Goal: Task Accomplishment & Management: Manage account settings

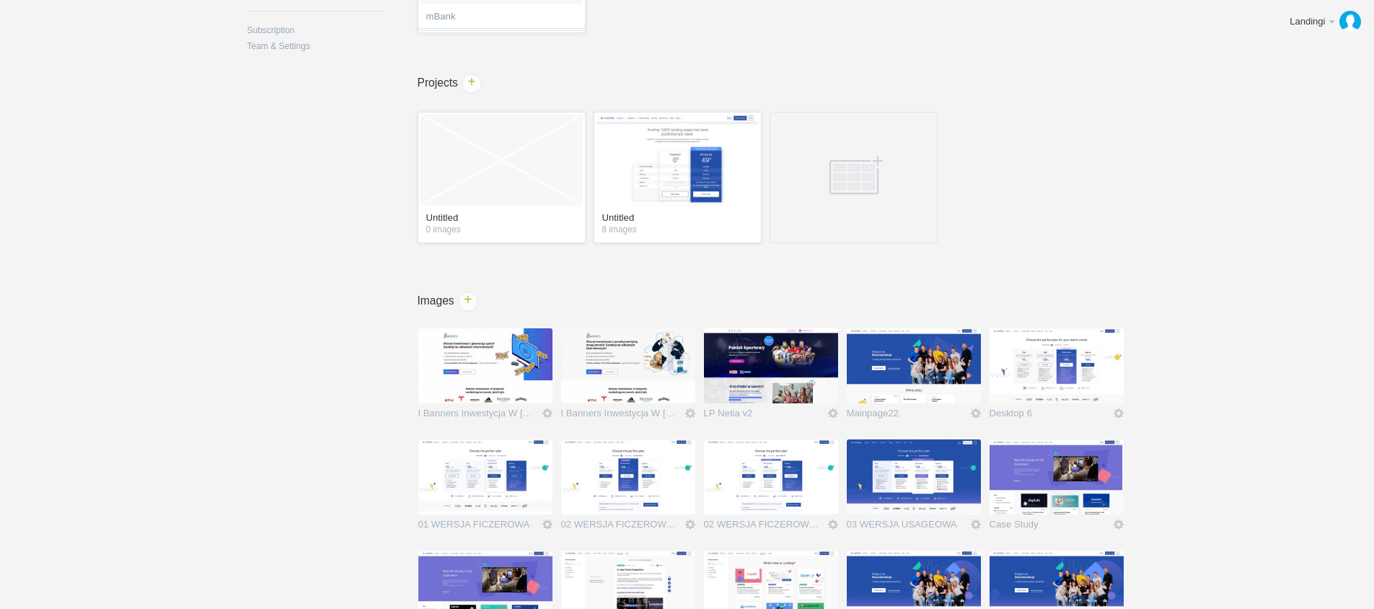
scroll to position [340, 0]
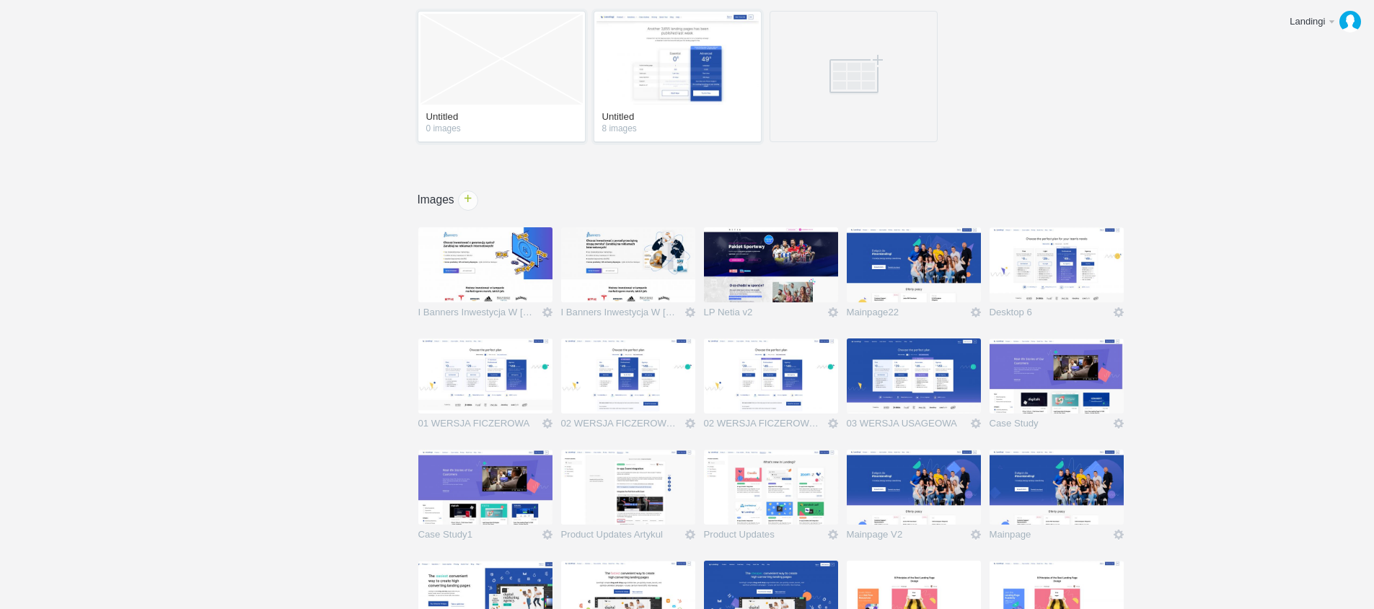
click at [1102, 116] on ul "empty Untitled 0 images Untitled 8 images" at bounding box center [768, 80] width 768 height 142
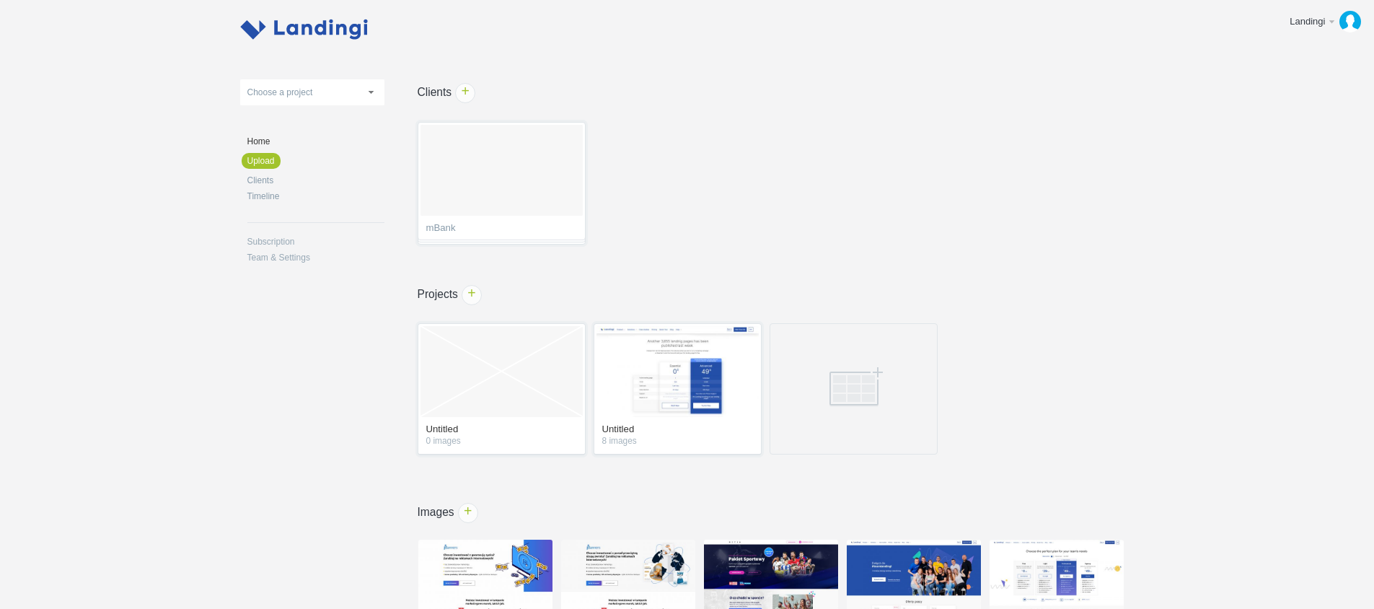
scroll to position [0, 0]
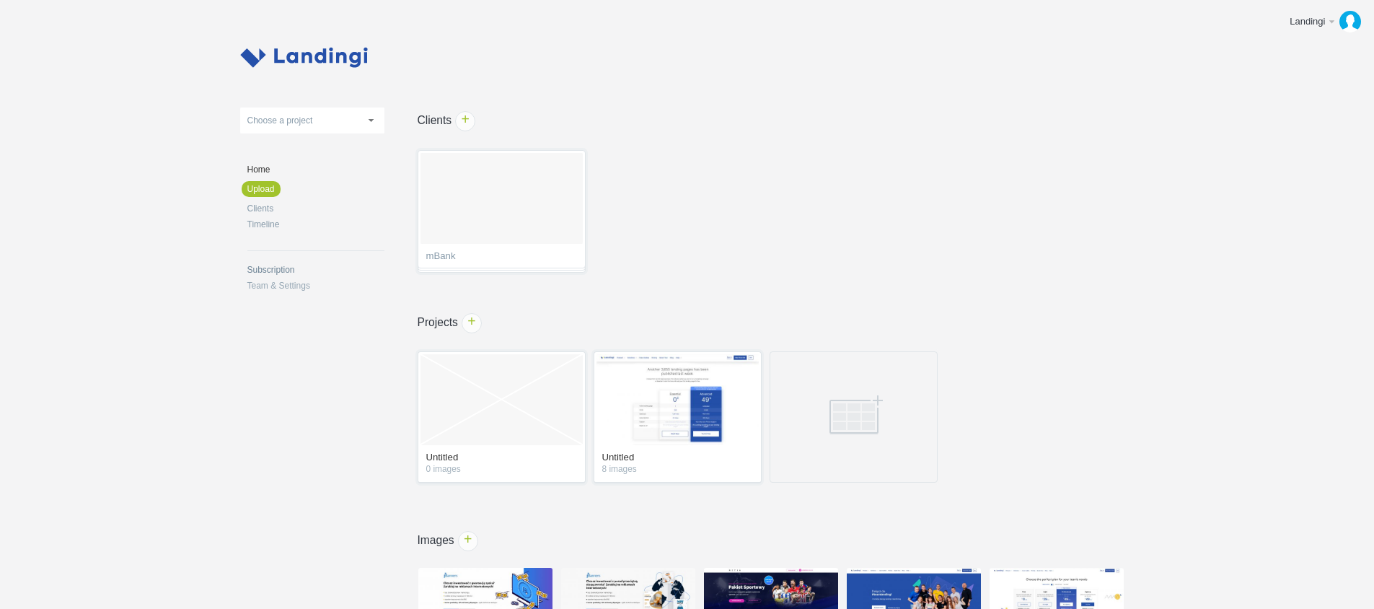
click at [292, 269] on link "Subscription" at bounding box center [315, 269] width 137 height 9
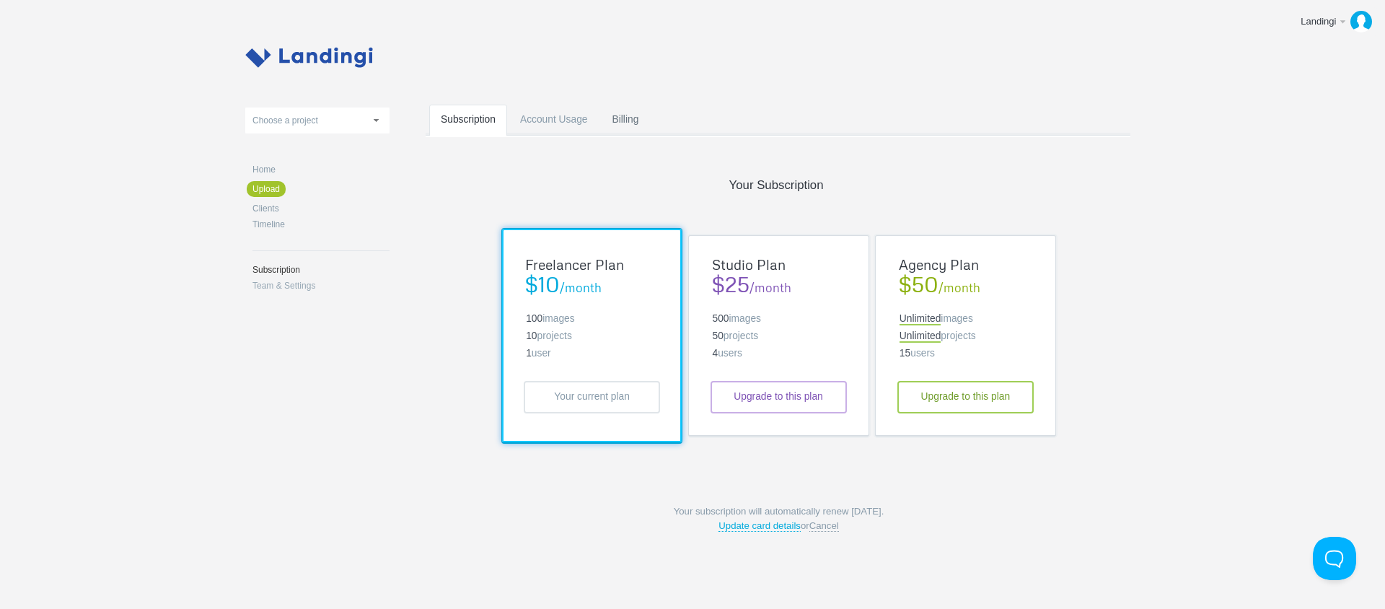
click at [607, 120] on link "Billing" at bounding box center [626, 133] width 50 height 57
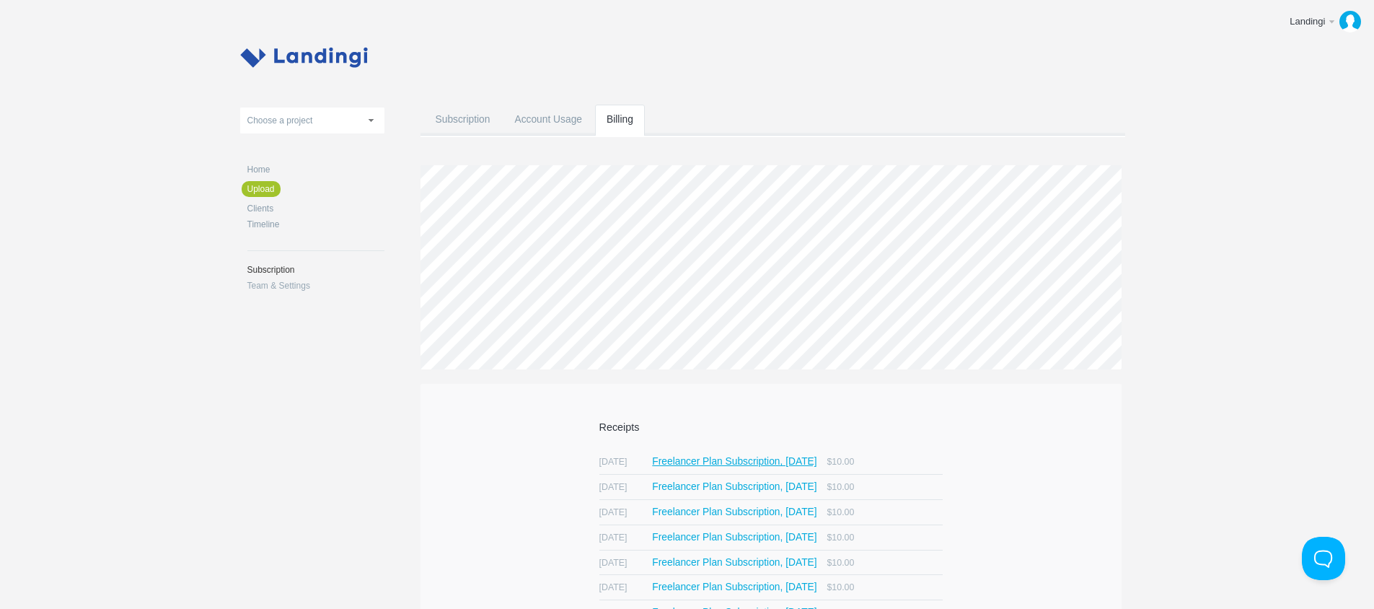
click at [817, 464] on span "Freelancer Plan Subscription, October 2025" at bounding box center [734, 462] width 164 height 10
